Goal: Task Accomplishment & Management: Complete application form

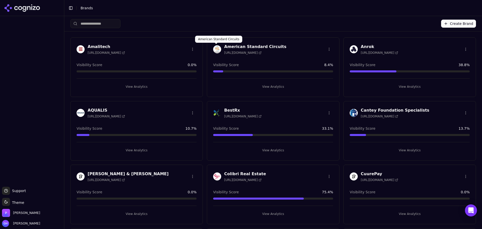
click at [465, 26] on button "Create Brand" at bounding box center [458, 24] width 35 height 8
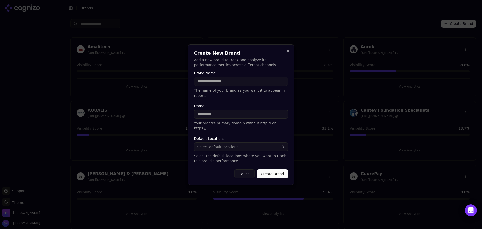
click at [237, 86] on input "Brand Name" at bounding box center [241, 81] width 94 height 9
click at [204, 85] on input "Brand Name" at bounding box center [241, 81] width 94 height 9
type input "*********"
click at [209, 109] on input "Domain" at bounding box center [241, 113] width 94 height 9
type input "**********"
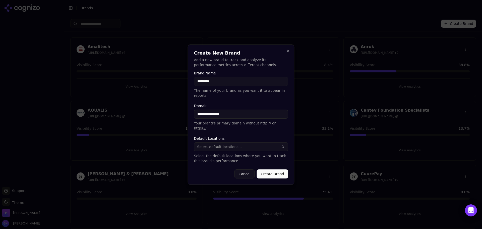
click at [242, 143] on button "Select default locations..." at bounding box center [241, 146] width 94 height 9
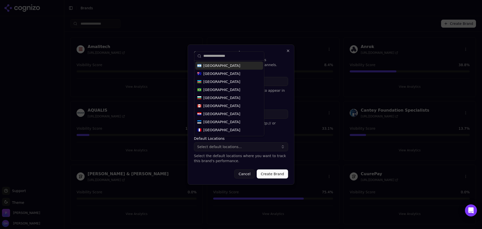
click at [208, 169] on div "Cancel Create Brand" at bounding box center [241, 173] width 94 height 9
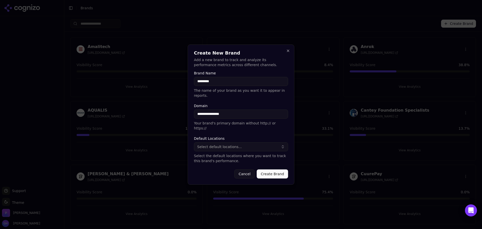
click at [270, 169] on button "Create Brand" at bounding box center [272, 173] width 31 height 9
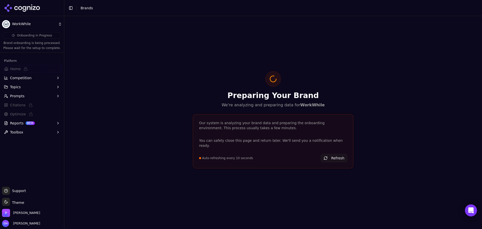
click at [22, 8] on icon at bounding box center [20, 8] width 4 height 4
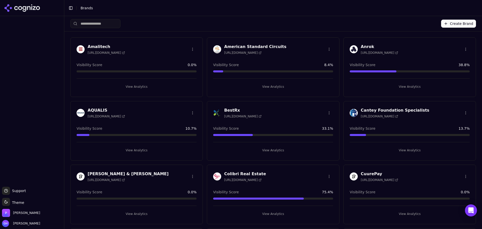
click at [357, 18] on div "Create Brand" at bounding box center [272, 23] width 405 height 15
click at [131, 83] on button "View Analytics" at bounding box center [137, 87] width 120 height 8
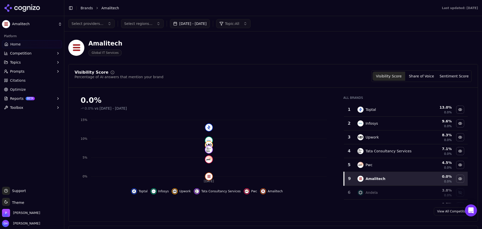
click at [172, 20] on button "Aug 24, 2025 - Sep 23, 2025" at bounding box center [190, 23] width 40 height 9
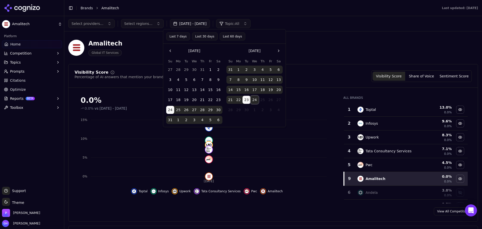
click at [253, 102] on button "24" at bounding box center [254, 100] width 8 height 8
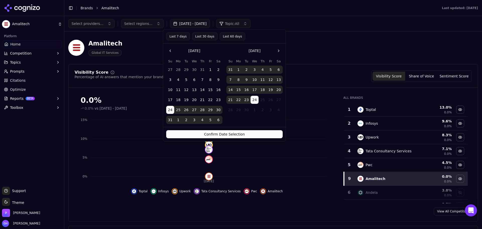
click at [250, 136] on button "Confirm Date Selection" at bounding box center [224, 134] width 116 height 8
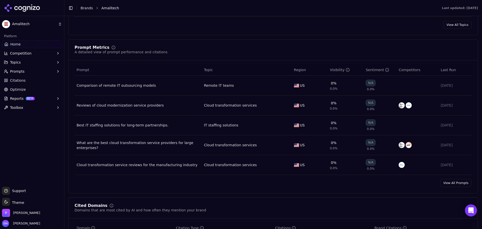
scroll to position [326, 0]
